Goal: Information Seeking & Learning: Learn about a topic

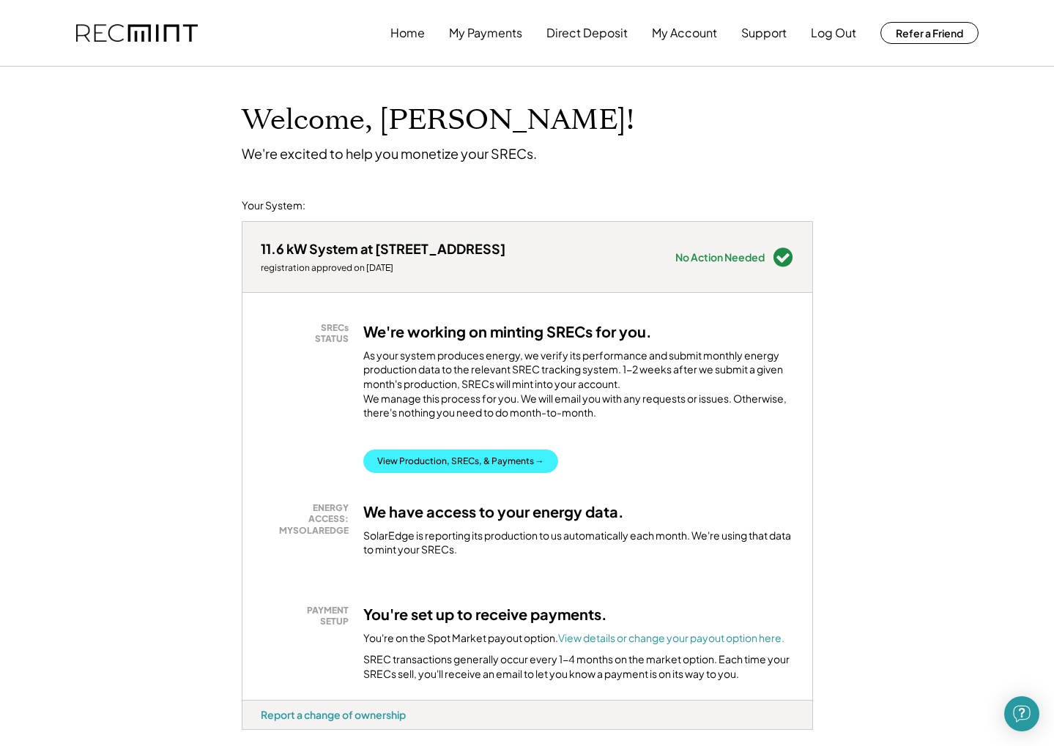
click at [448, 471] on button "View Production, SRECs, & Payments →" at bounding box center [460, 461] width 195 height 23
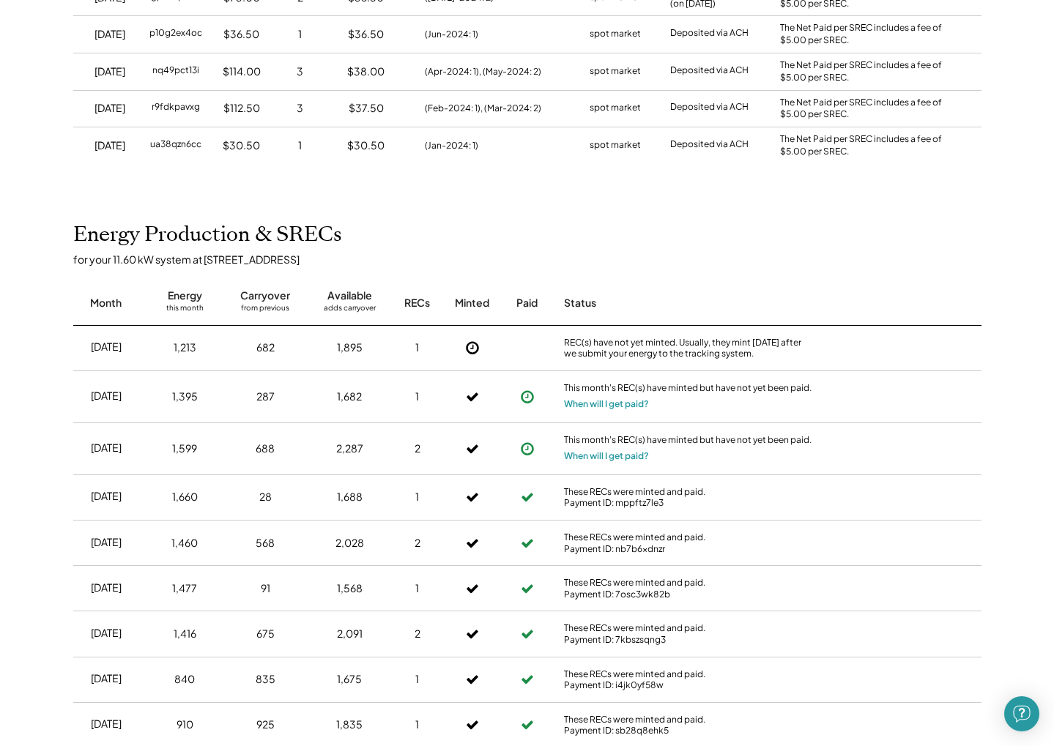
scroll to position [659, 0]
click at [596, 448] on button "When will I get paid?" at bounding box center [606, 455] width 85 height 15
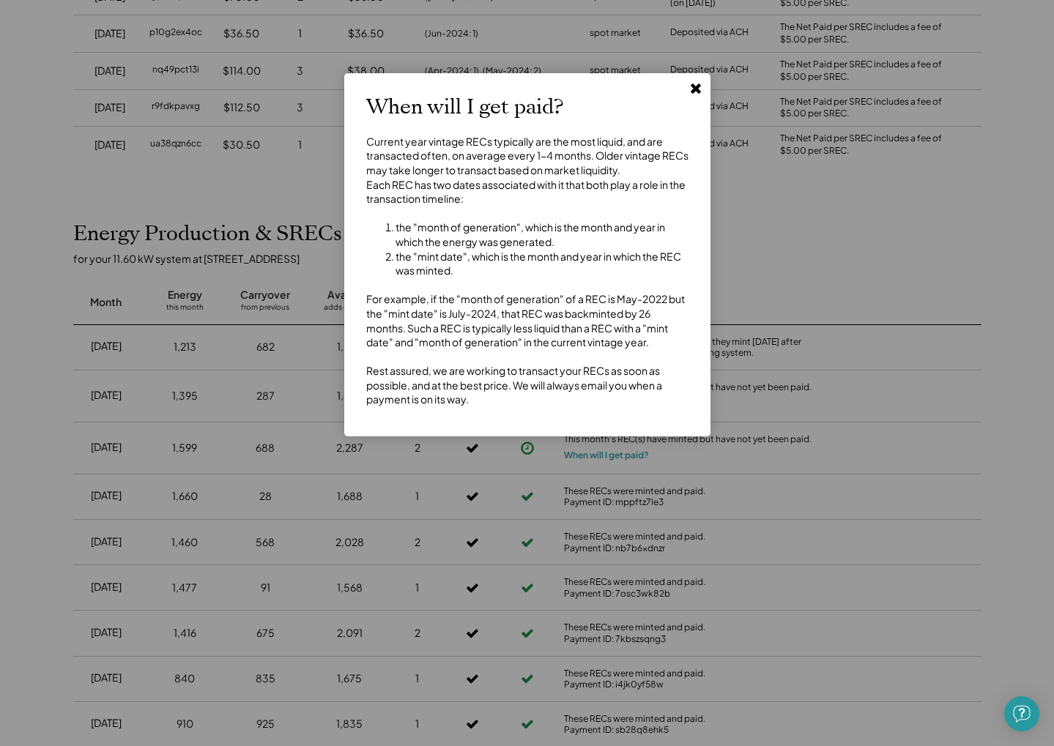
click at [695, 87] on use at bounding box center [696, 89] width 10 height 10
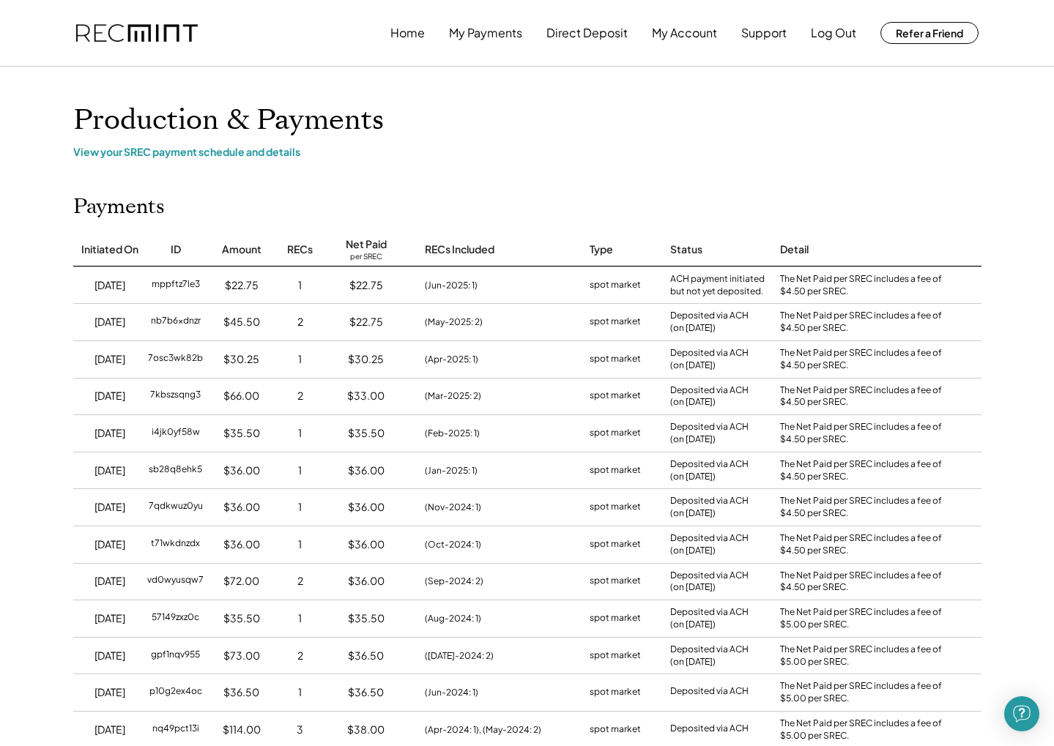
scroll to position [0, 0]
click at [213, 151] on div "View your SREC payment schedule and details" at bounding box center [527, 151] width 908 height 13
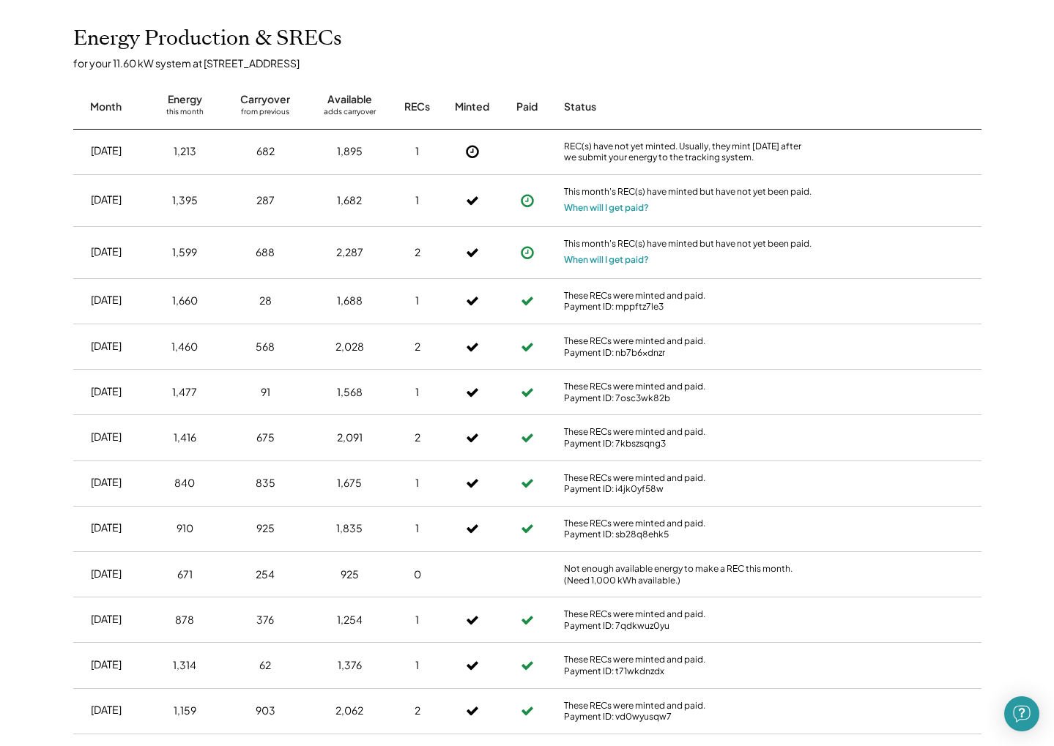
scroll to position [856, 0]
click at [600, 252] on button "When will I get paid?" at bounding box center [606, 259] width 85 height 15
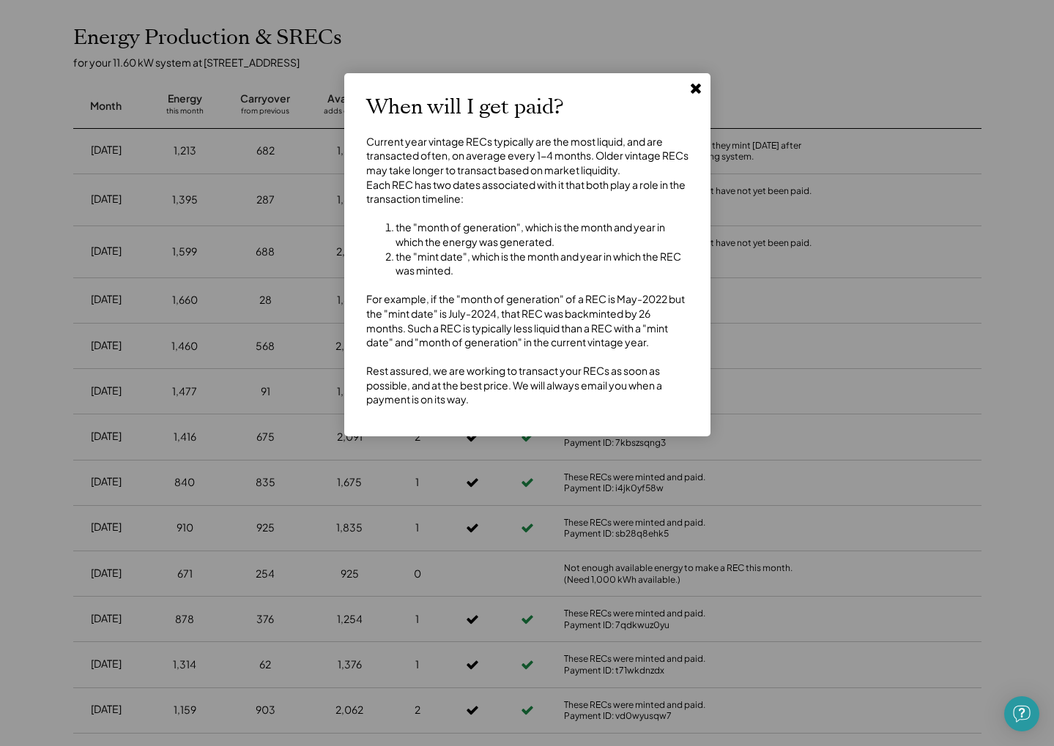
click at [697, 88] on use at bounding box center [696, 89] width 10 height 10
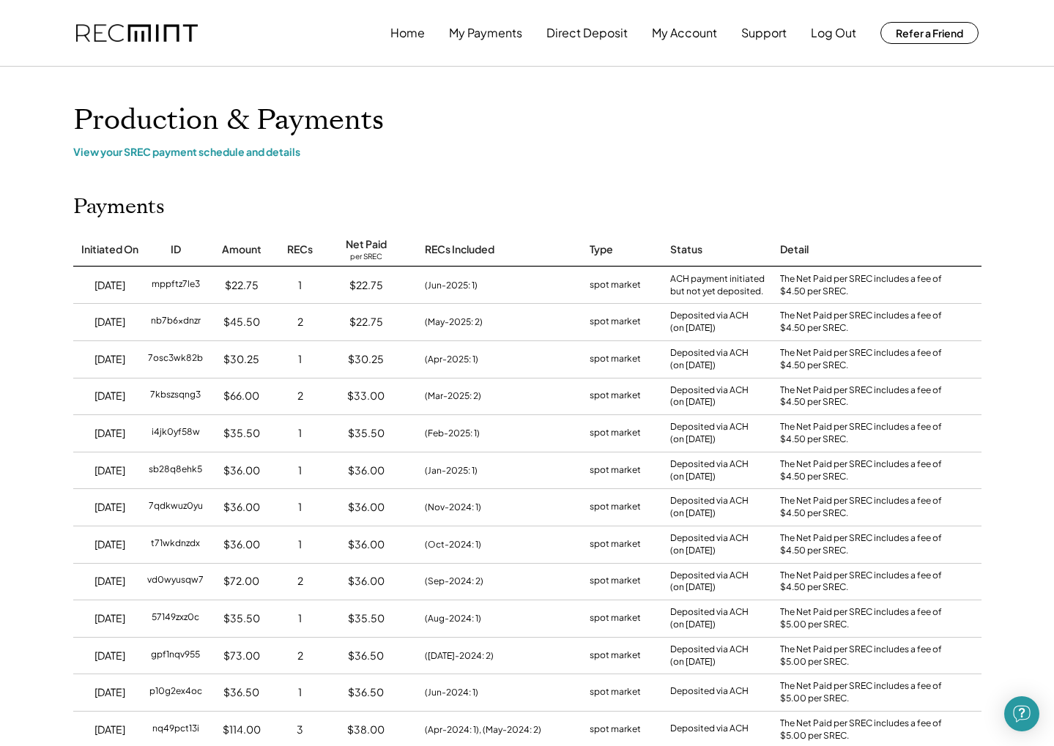
scroll to position [0, 0]
click at [761, 31] on button "Support" at bounding box center [763, 32] width 45 height 29
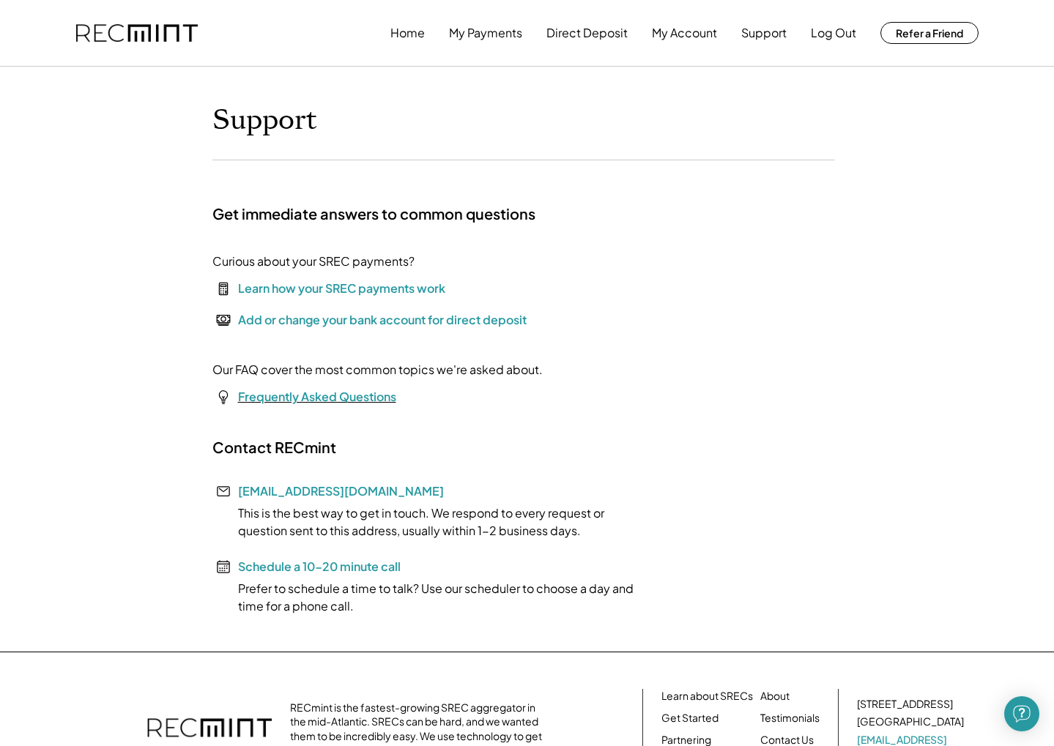
click at [322, 399] on font "Frequently Asked Questions" at bounding box center [317, 396] width 158 height 15
click at [305, 490] on link "help@recmint.com" at bounding box center [341, 490] width 206 height 15
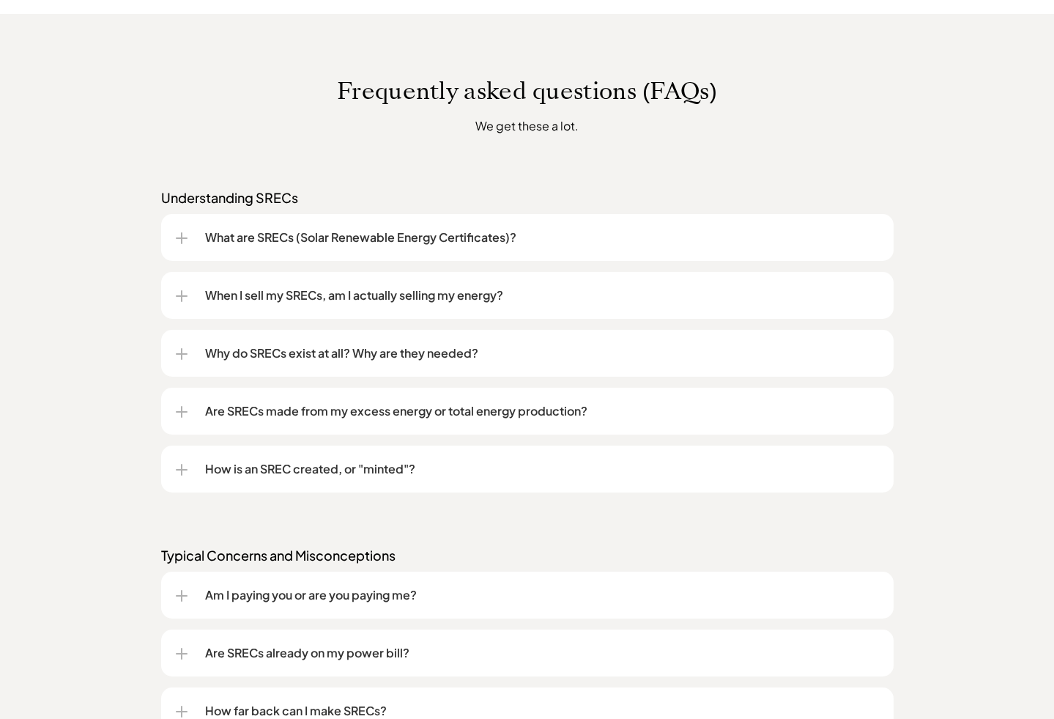
scroll to position [1076, 0]
click at [331, 299] on p "When I sell my SRECs, am I actually selling my energy?" at bounding box center [542, 295] width 674 height 18
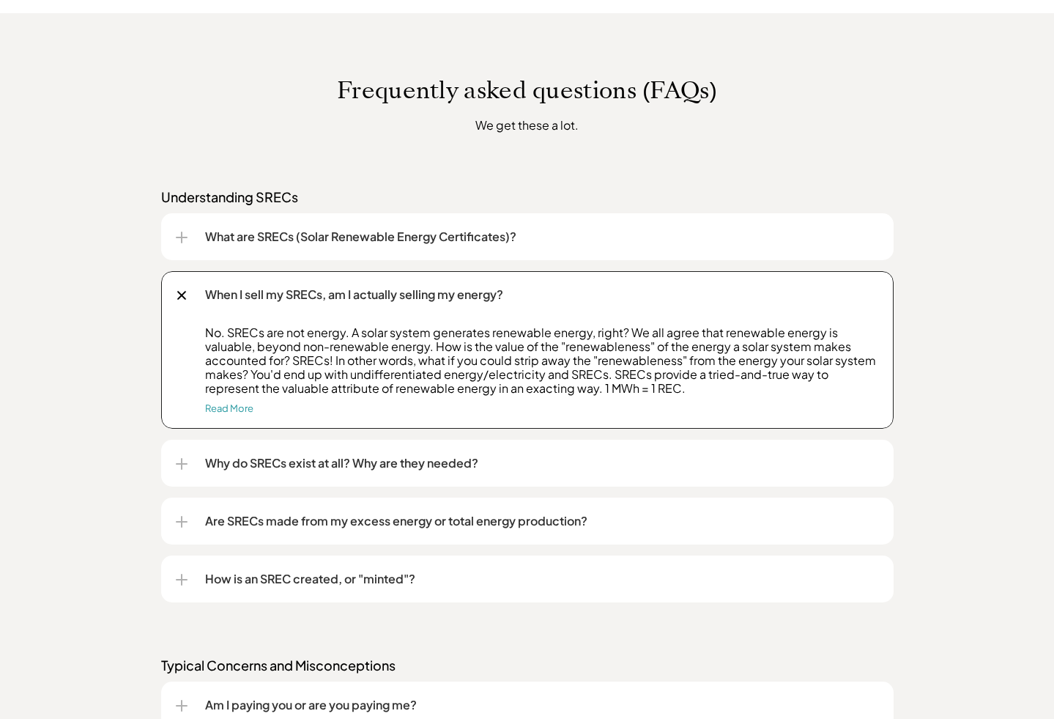
click at [180, 294] on div at bounding box center [182, 295] width 10 height 10
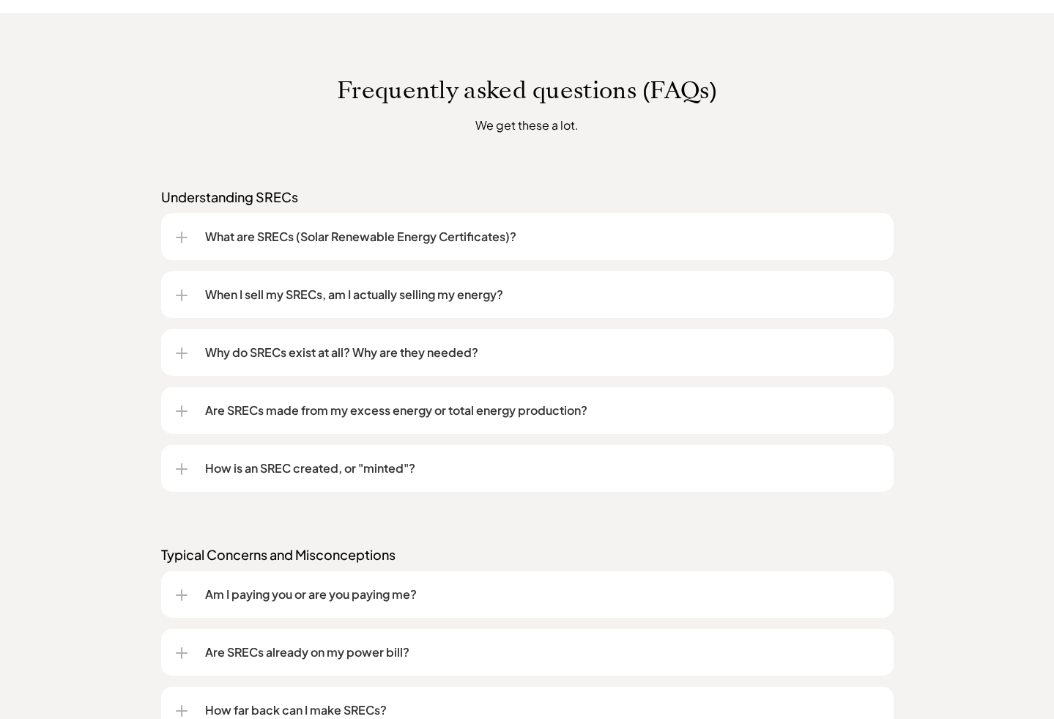
click at [303, 234] on p "What are SRECs (Solar Renewable Energy Certificates)?" at bounding box center [542, 237] width 674 height 18
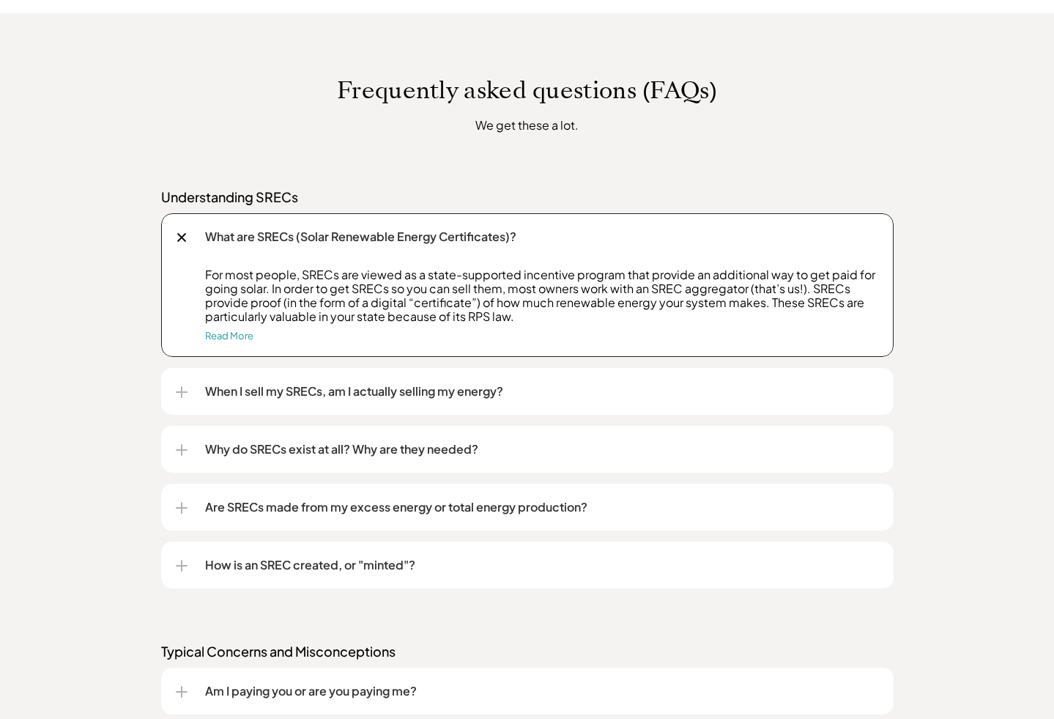
click at [389, 450] on p "Why do SRECs exist at all? Why are they needed?" at bounding box center [542, 449] width 674 height 18
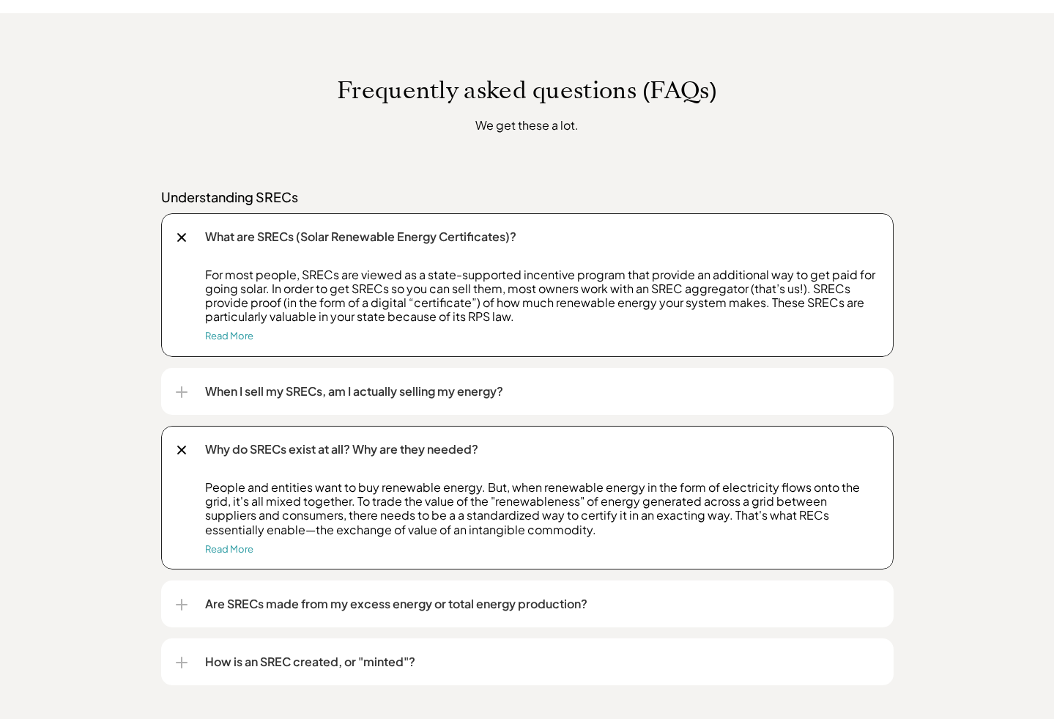
click at [181, 234] on div at bounding box center [181, 237] width 17 height 17
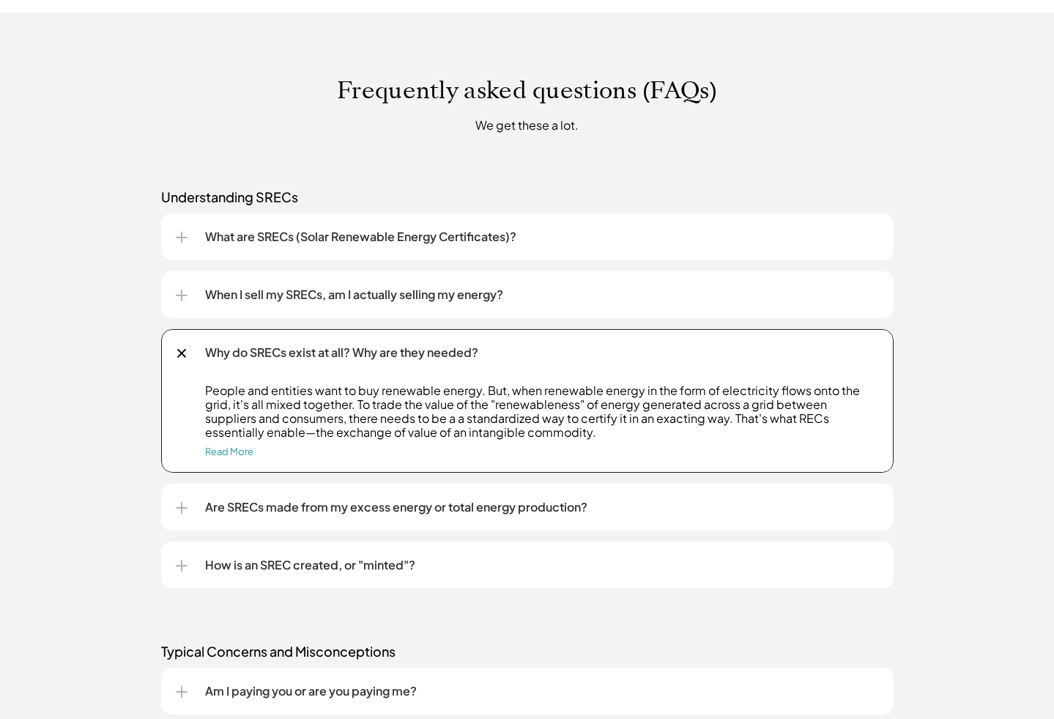
click at [183, 355] on div at bounding box center [182, 353] width 10 height 10
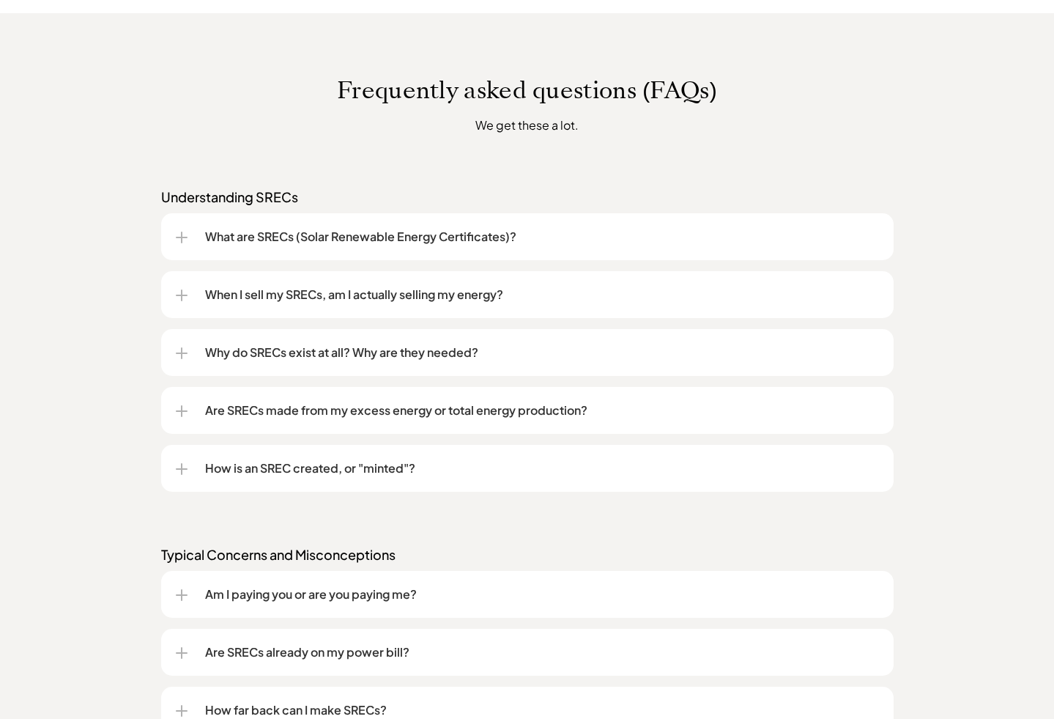
click at [307, 410] on p "Are SRECs made from my excess energy or total energy production?" at bounding box center [542, 410] width 674 height 18
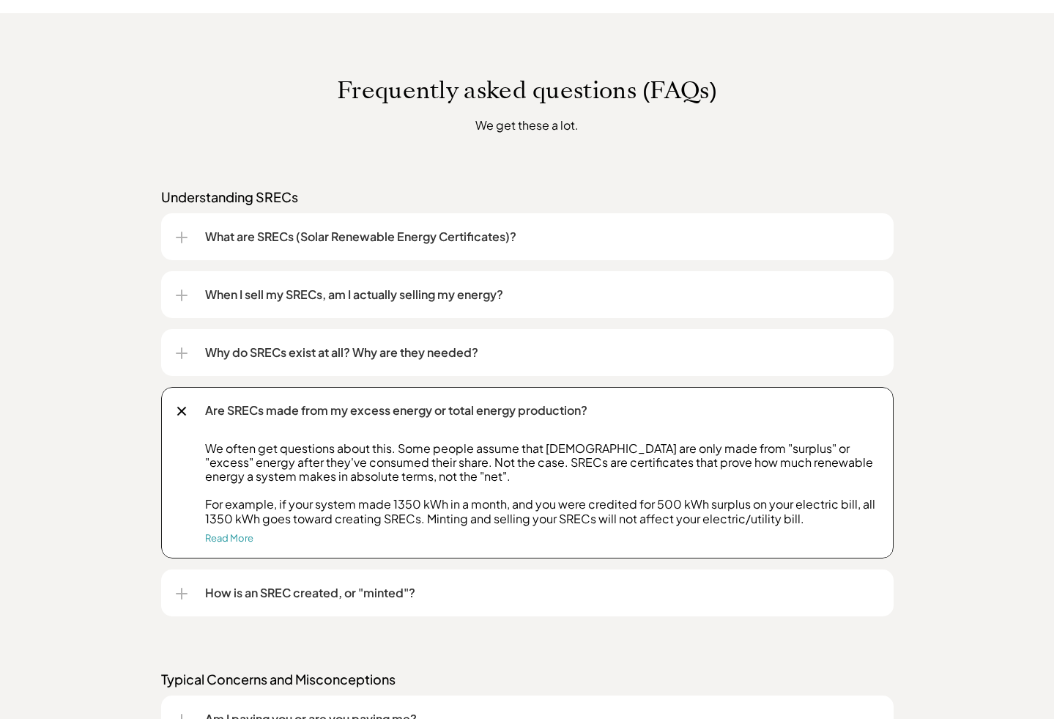
click at [180, 411] on div at bounding box center [182, 411] width 10 height 10
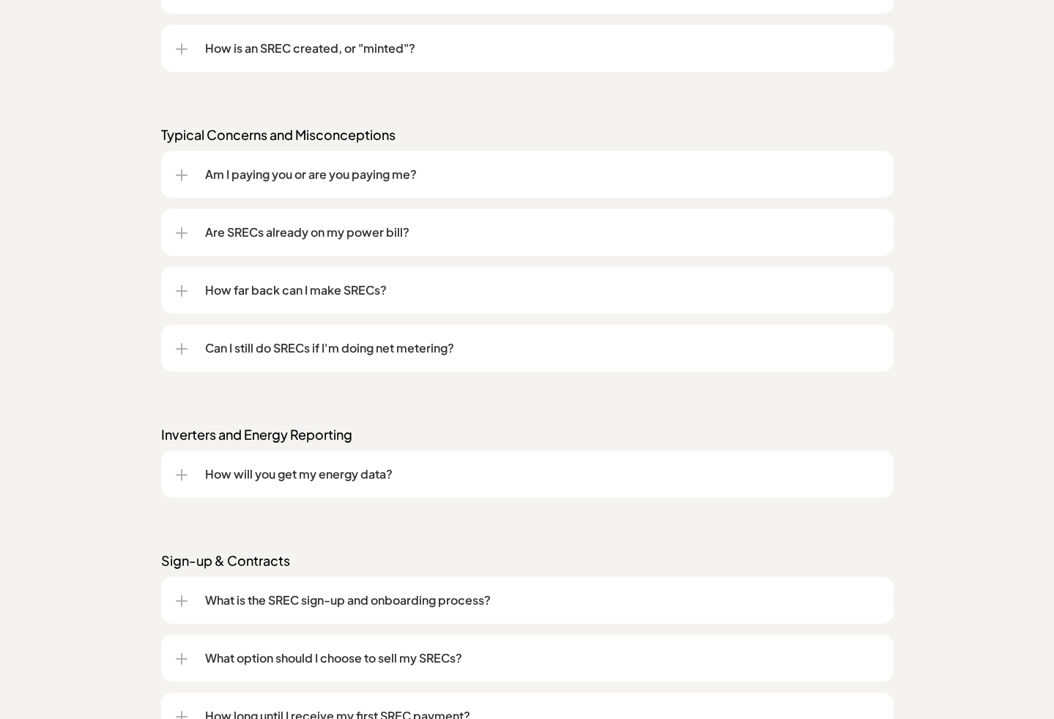
scroll to position [1500, 0]
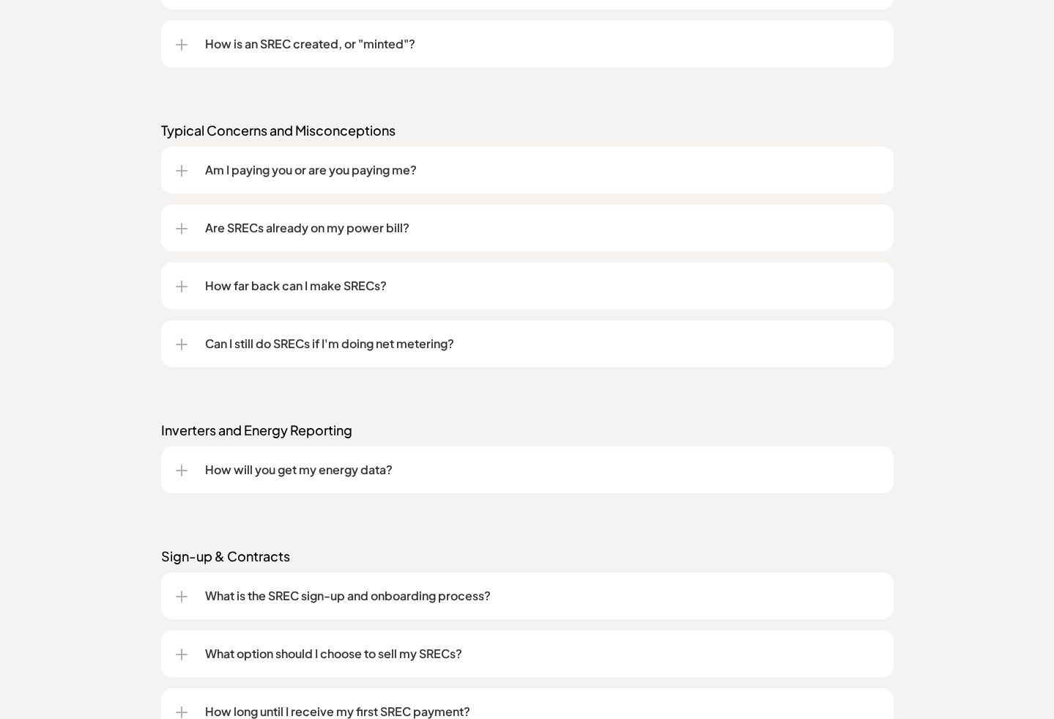
click at [379, 344] on p "Can I still do SRECs if I'm doing net metering?" at bounding box center [542, 344] width 674 height 18
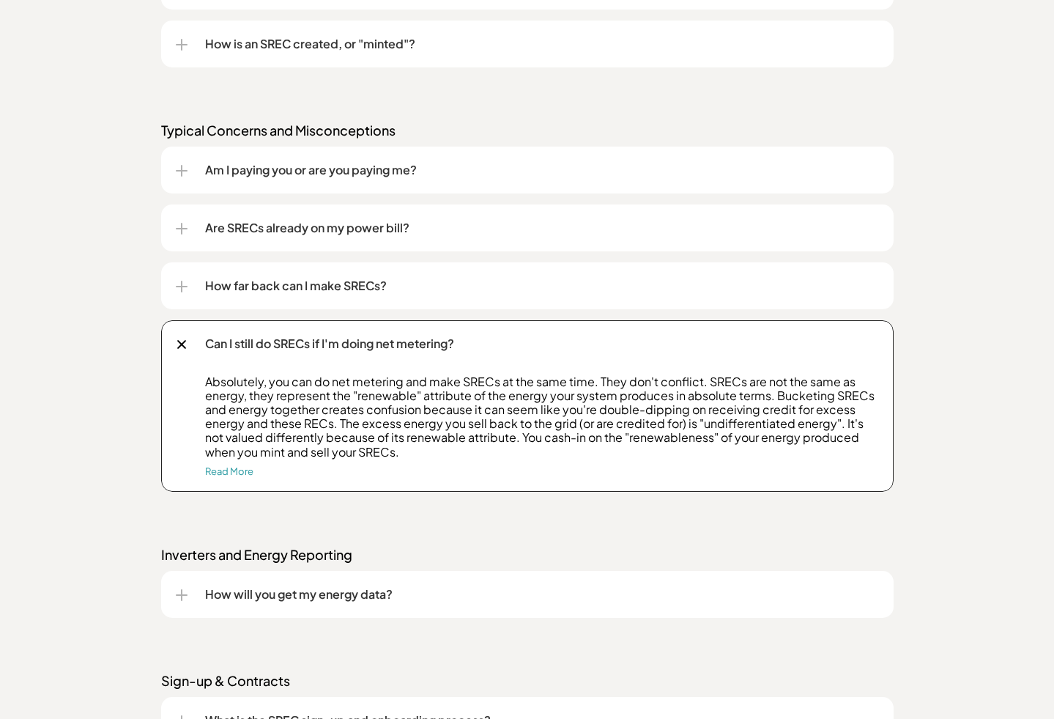
click at [379, 344] on p "Can I still do SRECs if I'm doing net metering?" at bounding box center [542, 344] width 674 height 18
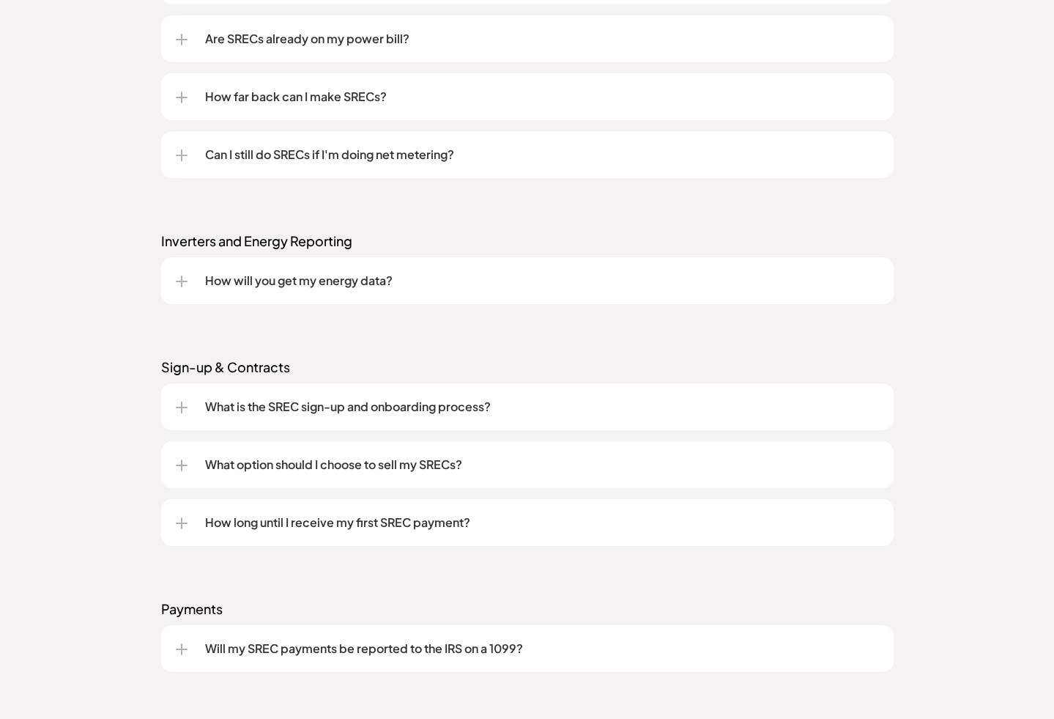
scroll to position [1709, 0]
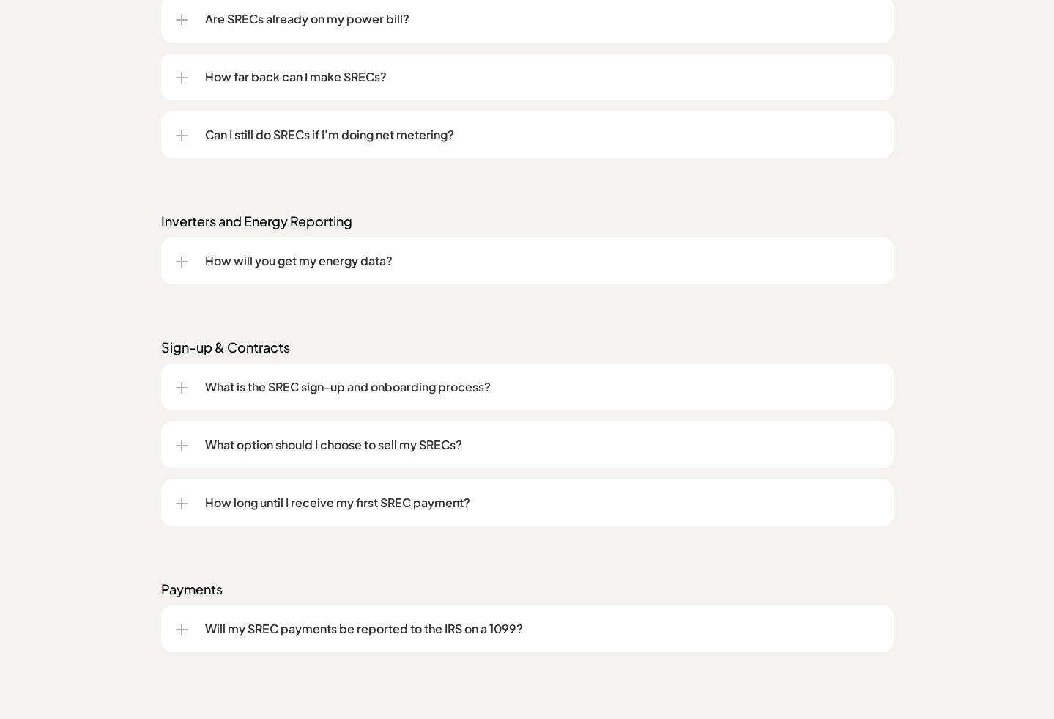
click at [366, 632] on p "Will my SREC payments be reported to the IRS on a 1099?" at bounding box center [542, 629] width 674 height 18
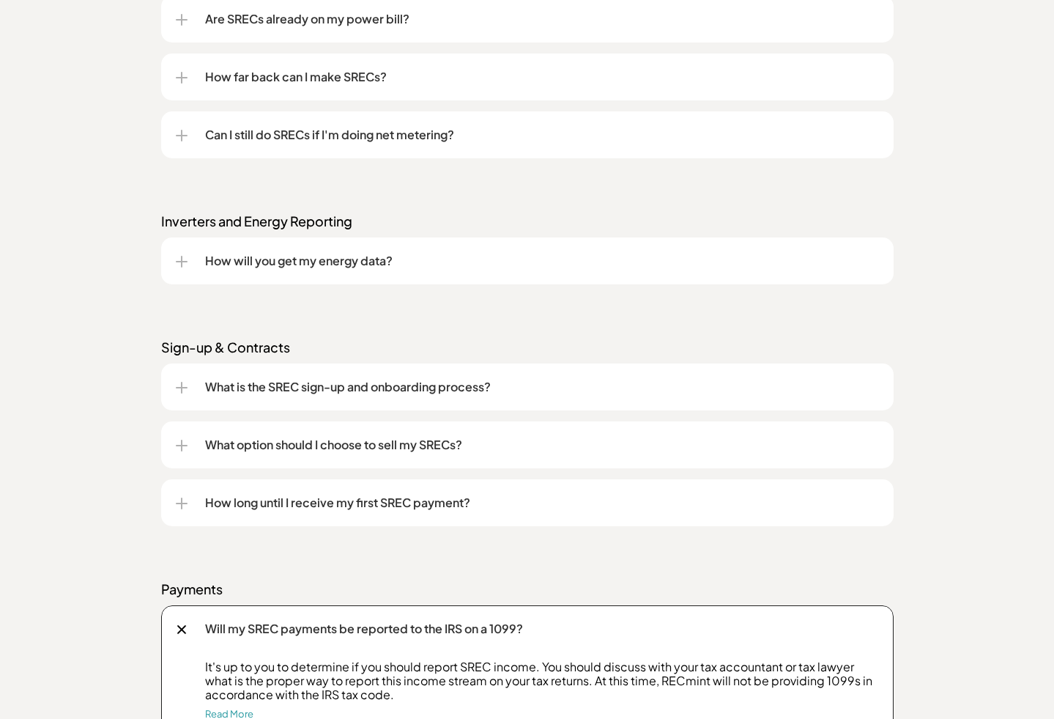
click at [366, 632] on p "Will my SREC payments be reported to the IRS on a 1099?" at bounding box center [542, 629] width 674 height 18
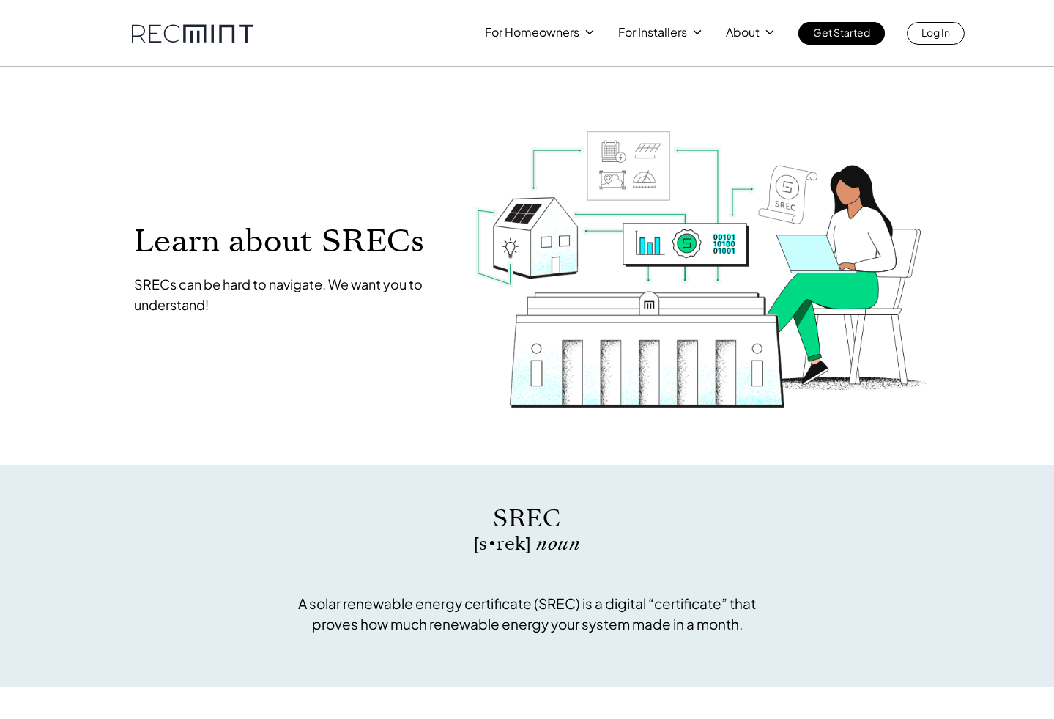
scroll to position [0, 0]
